Goal: Information Seeking & Learning: Learn about a topic

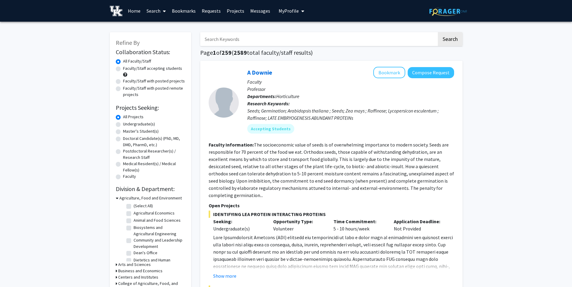
click at [293, 15] on button "My Profile" at bounding box center [291, 11] width 29 height 22
click at [328, 86] on p "Professor" at bounding box center [350, 89] width 207 height 7
click at [126, 125] on label "Undergraduate(s)" at bounding box center [139, 124] width 32 height 6
click at [126, 125] on input "Undergraduate(s)" at bounding box center [125, 123] width 4 height 4
radio input "true"
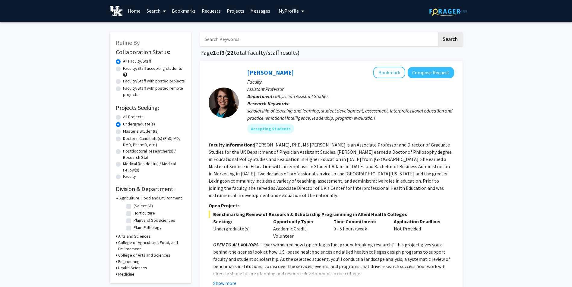
click at [121, 68] on div "Faculty/Staff accepting students" at bounding box center [150, 71] width 69 height 13
click at [123, 67] on label "Faculty/Staff accepting students" at bounding box center [152, 68] width 59 height 6
click at [123, 67] on input "Faculty/Staff accepting students" at bounding box center [125, 67] width 4 height 4
radio input "true"
click at [120, 261] on h3 "Engineering" at bounding box center [128, 262] width 21 height 6
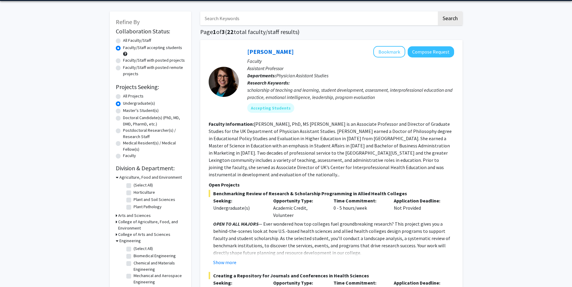
scroll to position [22, 0]
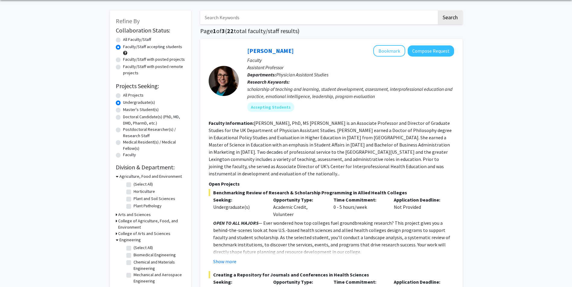
click at [133, 247] on label "(Select All)" at bounding box center [142, 248] width 19 height 6
click at [133, 247] on input "(Select All)" at bounding box center [135, 247] width 4 height 4
checkbox input "true"
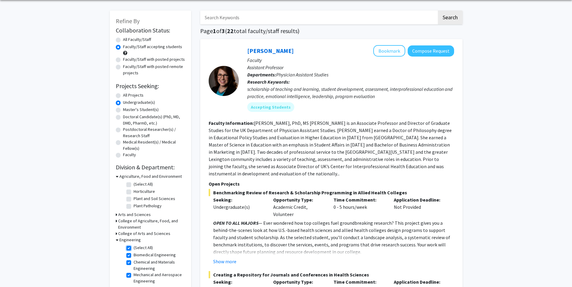
checkbox input "true"
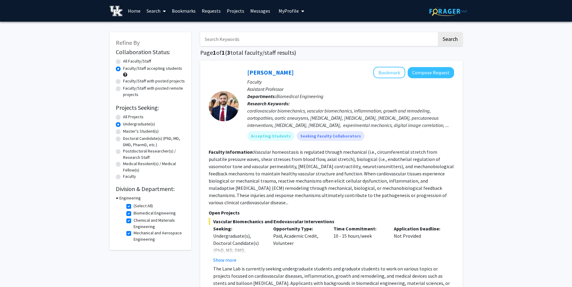
click at [122, 198] on h3 "Engineering" at bounding box center [129, 198] width 21 height 6
click at [122, 198] on h3 "Engineering" at bounding box center [128, 198] width 21 height 6
click at [133, 204] on label "(Select All)" at bounding box center [142, 206] width 19 height 6
click at [133, 204] on input "(Select All)" at bounding box center [135, 205] width 4 height 4
checkbox input "false"
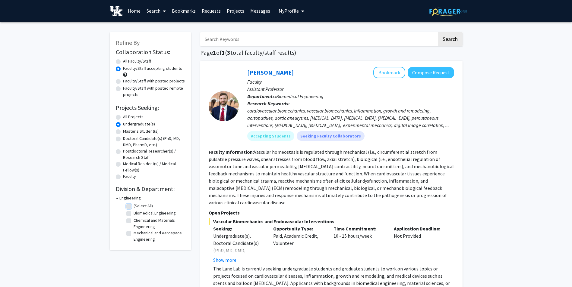
checkbox input "false"
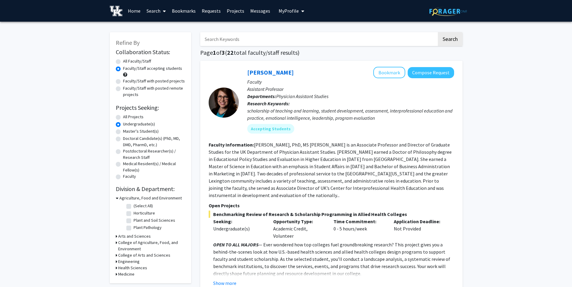
click at [120, 200] on h3 "Agriculture, Food and Environment" at bounding box center [150, 198] width 62 height 6
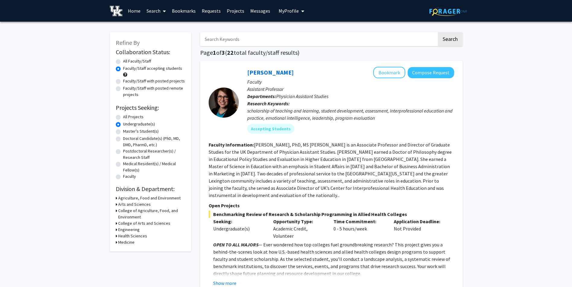
click at [122, 231] on h3 "Engineering" at bounding box center [128, 230] width 21 height 6
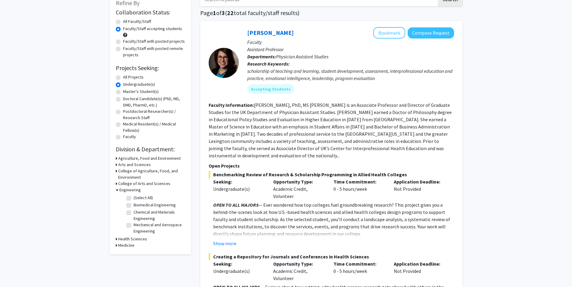
scroll to position [41, 0]
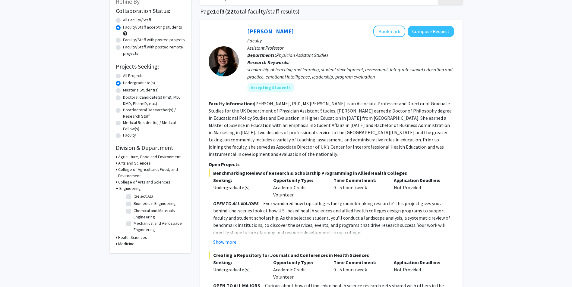
click at [128, 74] on label "All Projects" at bounding box center [133, 76] width 20 height 6
click at [127, 74] on input "All Projects" at bounding box center [125, 75] width 4 height 4
radio input "true"
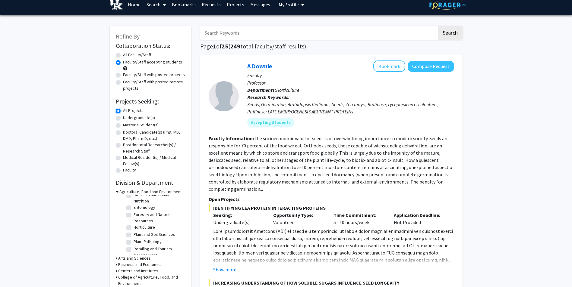
scroll to position [45, 0]
click at [128, 190] on h3 "Agriculture, Food and Environment" at bounding box center [150, 192] width 62 height 6
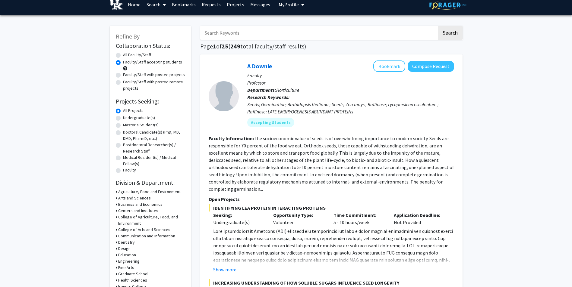
click at [129, 260] on h3 "Engineering" at bounding box center [128, 261] width 21 height 6
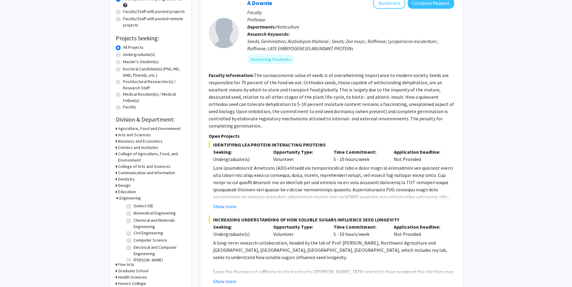
scroll to position [72, 0]
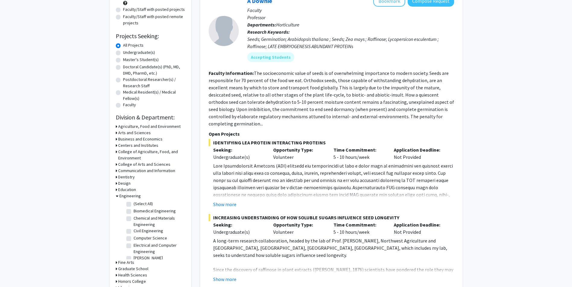
click at [146, 244] on label "Electrical and Computer Engineering" at bounding box center [158, 249] width 50 height 13
click at [137, 244] on input "Electrical and Computer Engineering" at bounding box center [135, 245] width 4 height 4
checkbox input "true"
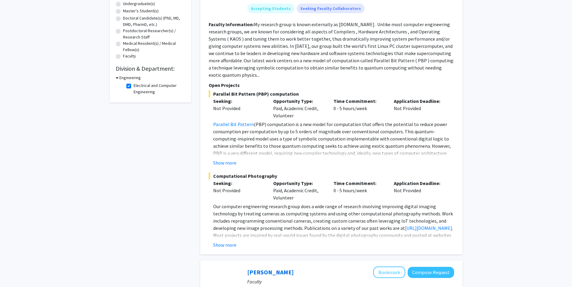
scroll to position [123, 0]
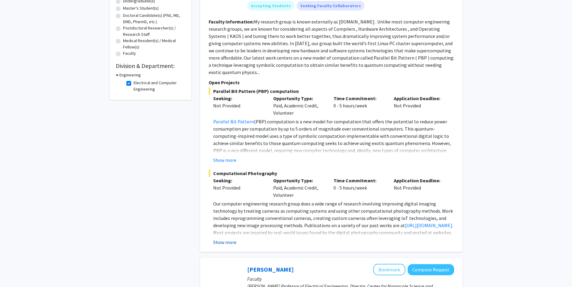
click at [233, 239] on button "Show more" at bounding box center [224, 242] width 23 height 7
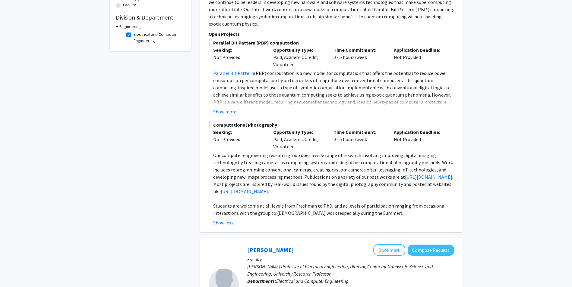
scroll to position [167, 0]
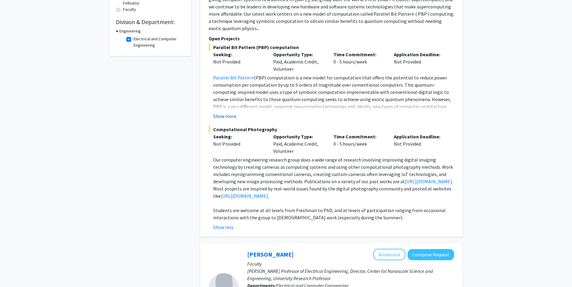
click at [232, 113] on button "Show more" at bounding box center [224, 116] width 23 height 7
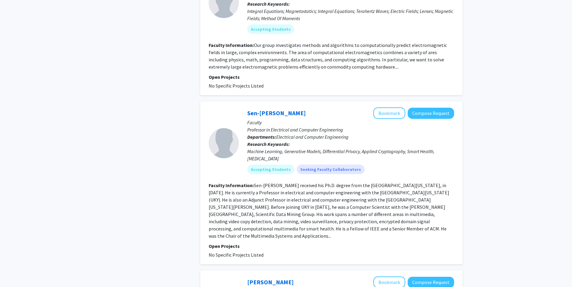
scroll to position [827, 0]
